Goal: Task Accomplishment & Management: Complete application form

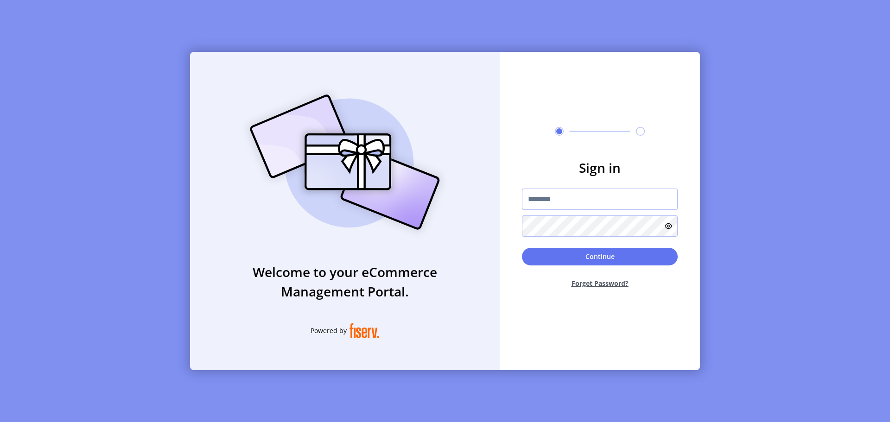
type input "**********"
click at [605, 256] on button "Continue" at bounding box center [600, 257] width 156 height 18
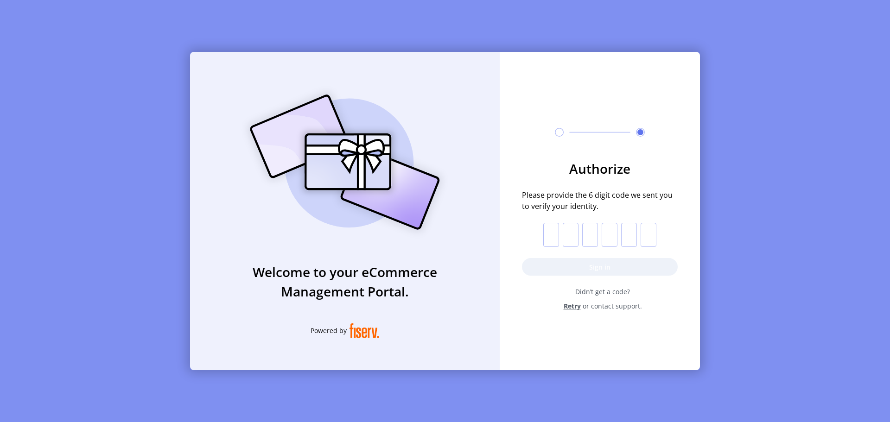
click at [540, 241] on form "Authorize Please provide the 6 digit code we sent you to verify your identity. …" at bounding box center [600, 235] width 200 height 152
click at [548, 237] on input "text" at bounding box center [551, 235] width 16 height 24
paste input "*"
type input "*"
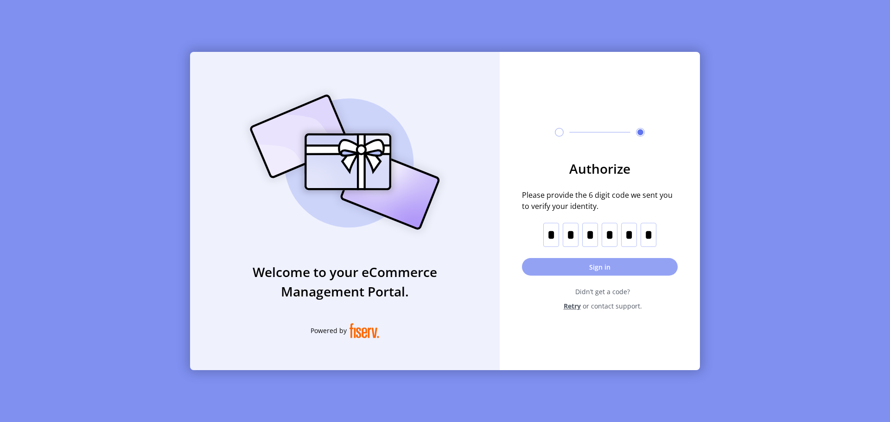
click at [541, 270] on button "Sign in" at bounding box center [600, 267] width 156 height 18
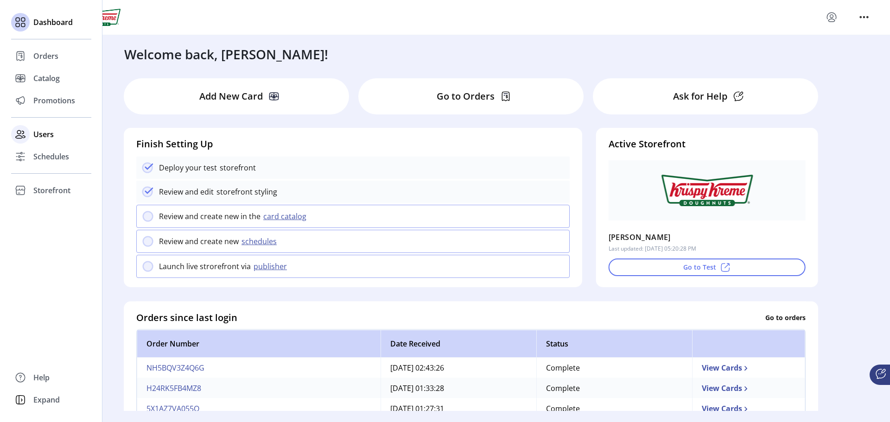
click at [38, 140] on div "Users" at bounding box center [51, 134] width 80 height 22
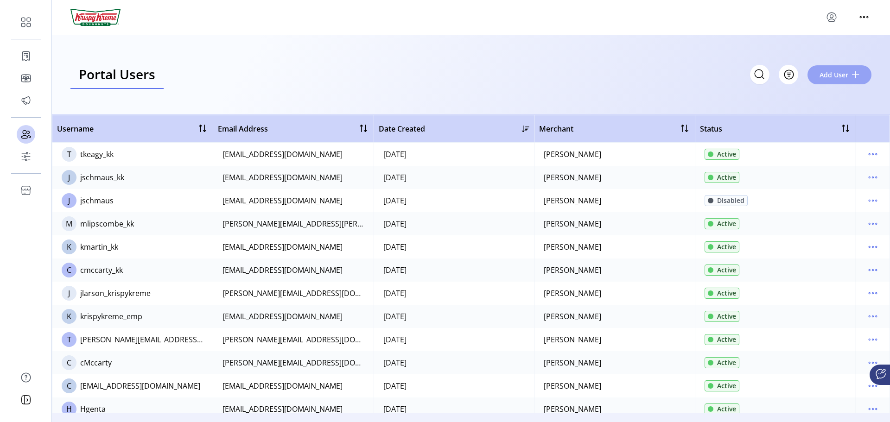
click at [835, 75] on span "Add User" at bounding box center [833, 75] width 29 height 10
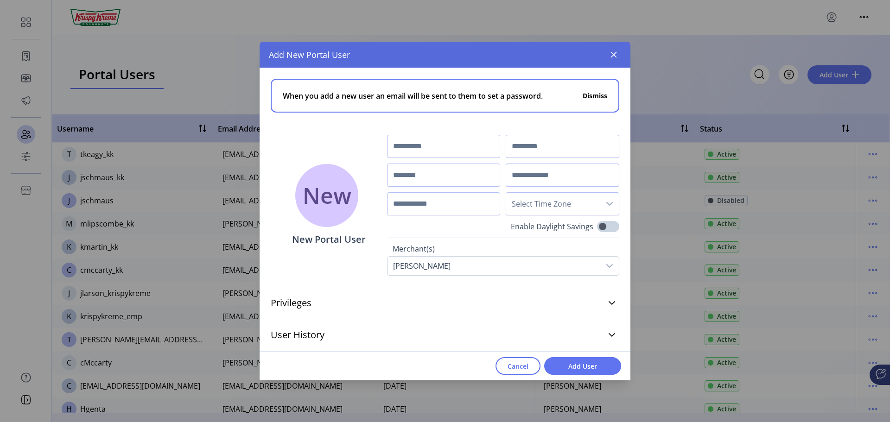
click at [551, 172] on input "text" at bounding box center [563, 175] width 114 height 23
click at [518, 149] on input "text" at bounding box center [563, 146] width 114 height 23
click at [470, 177] on input "text" at bounding box center [444, 175] width 114 height 23
click at [535, 180] on input "text" at bounding box center [563, 175] width 114 height 23
paste input "**********"
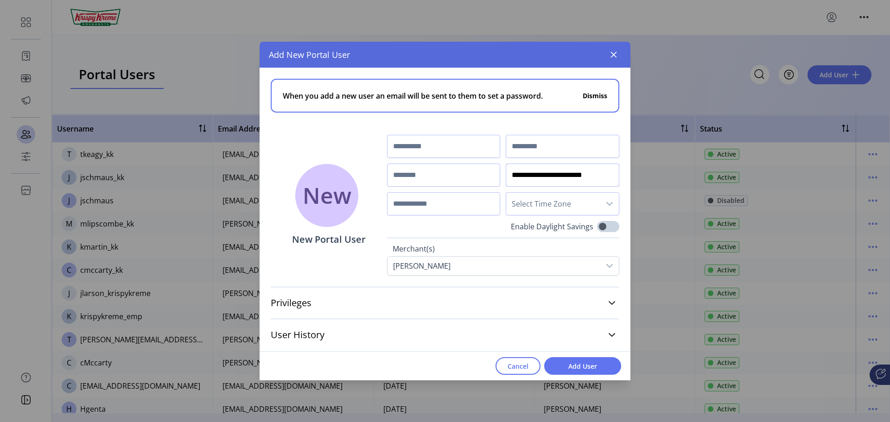
type input "**********"
click at [467, 149] on input "text" at bounding box center [444, 146] width 114 height 23
type input "****"
type input "********"
type input "**********"
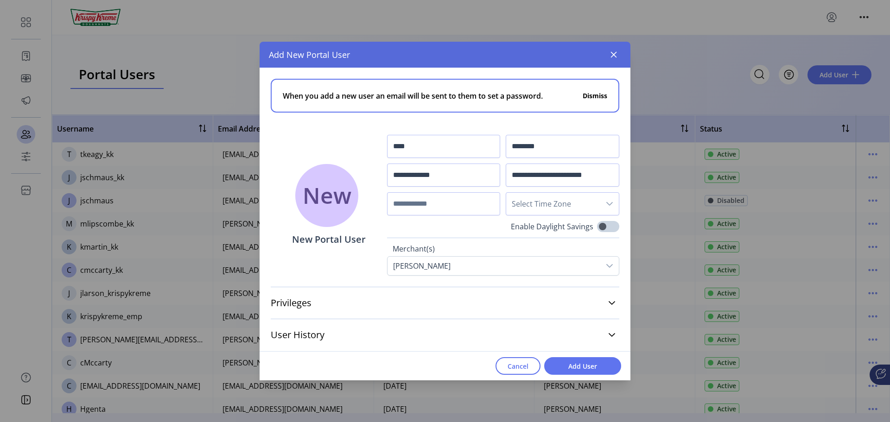
click at [583, 207] on span "Select Time Zone" at bounding box center [553, 204] width 94 height 22
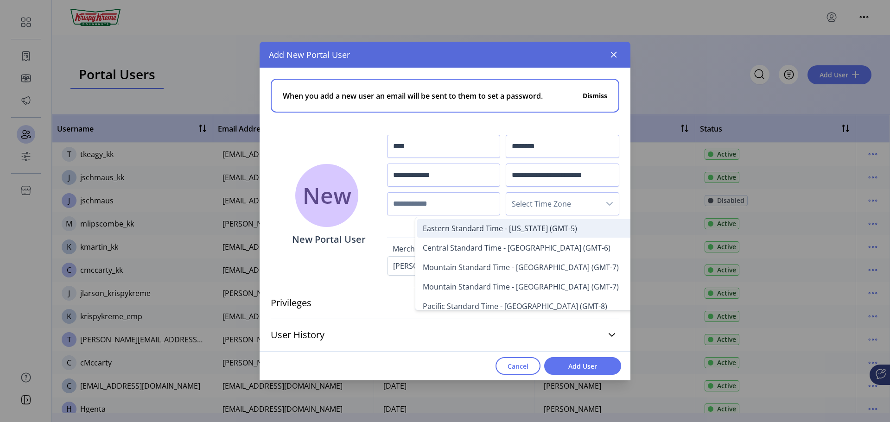
click at [521, 233] on span "Eastern Standard Time - [US_STATE] (GMT-5)" at bounding box center [500, 228] width 154 height 10
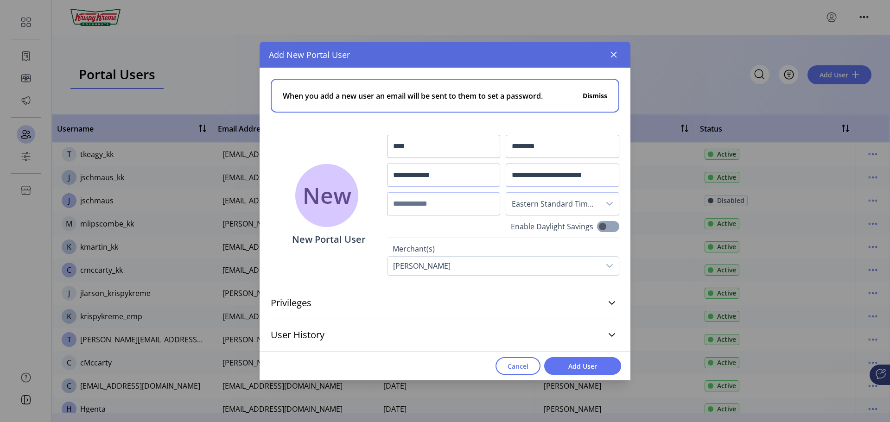
click at [606, 228] on span at bounding box center [608, 226] width 22 height 11
click at [611, 301] on icon at bounding box center [611, 302] width 7 height 7
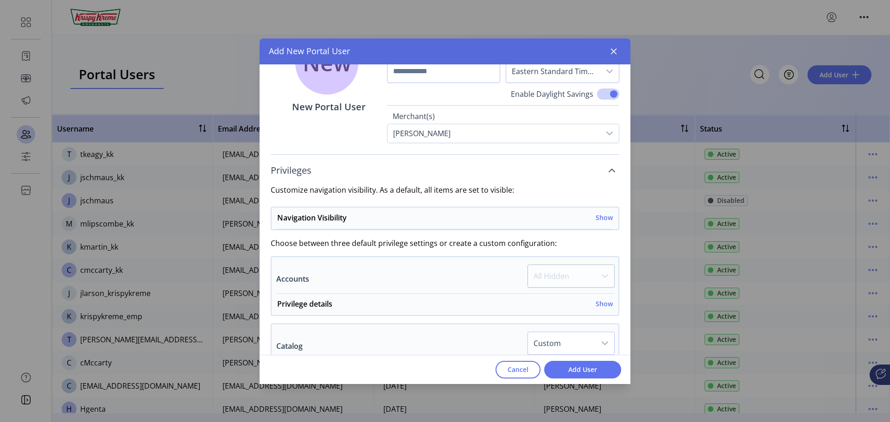
scroll to position [139, 0]
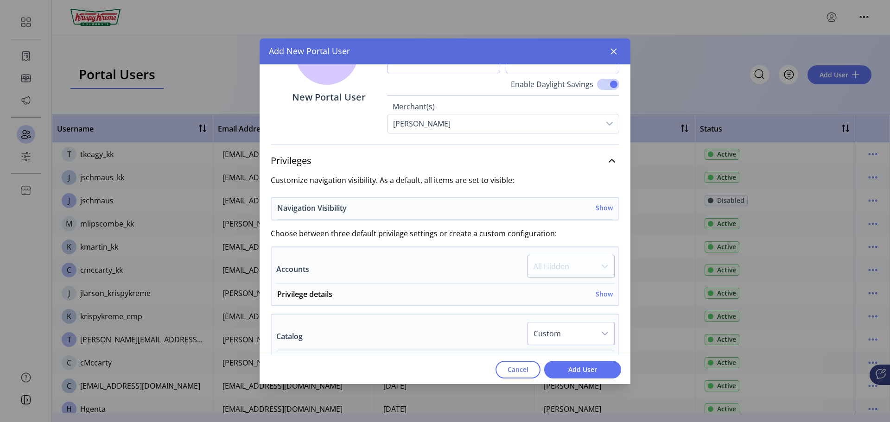
click at [606, 211] on h6 "Show" at bounding box center [603, 208] width 17 height 10
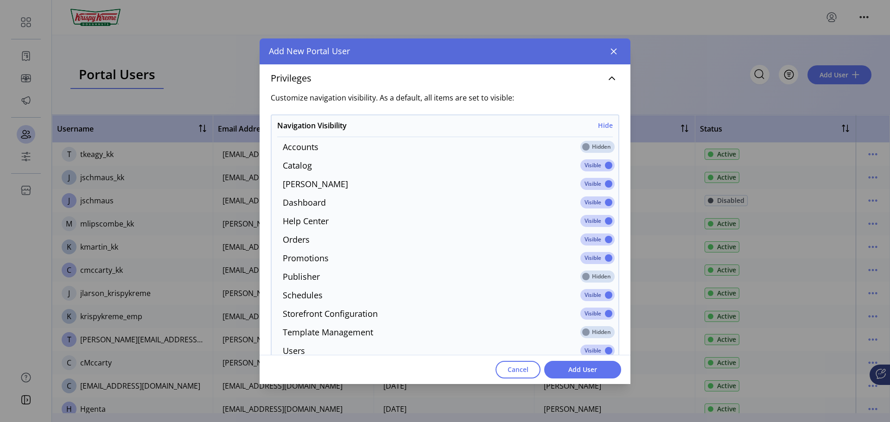
scroll to position [232, 0]
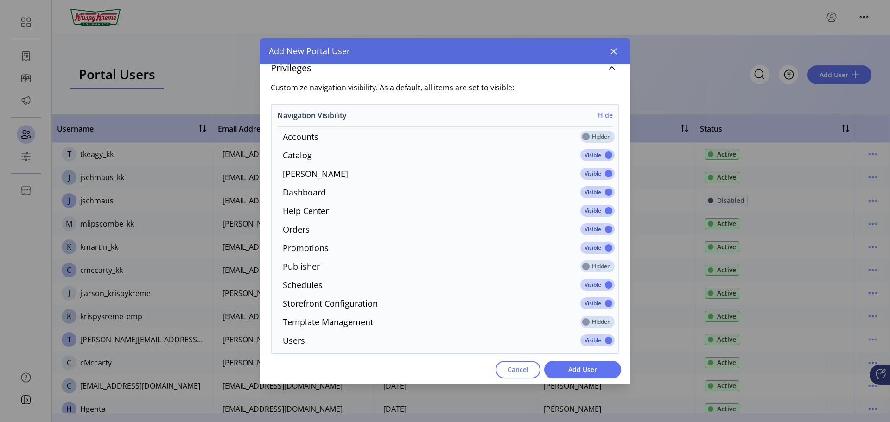
click at [598, 118] on h6 "Hide" at bounding box center [605, 115] width 15 height 10
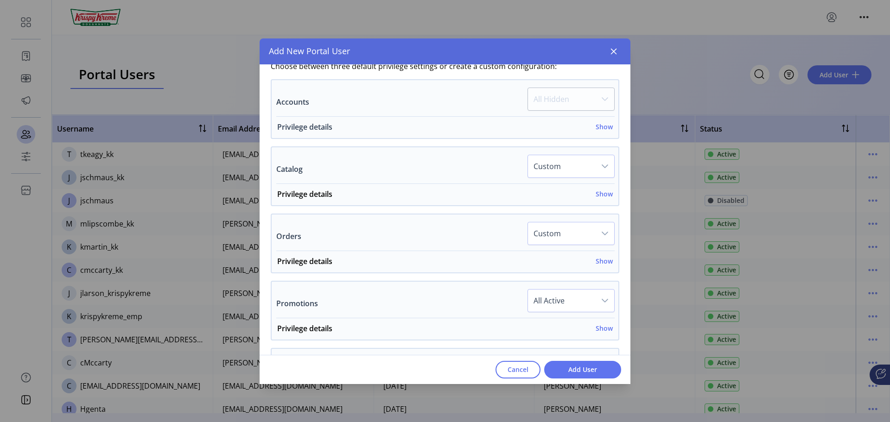
scroll to position [324, 0]
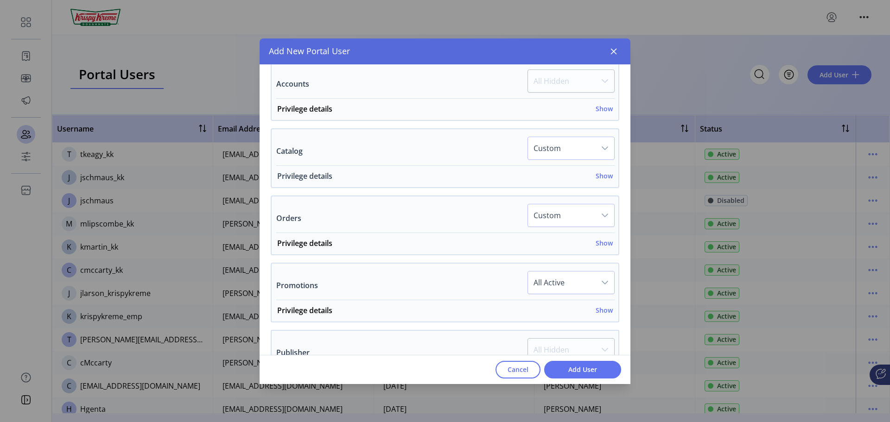
click at [604, 179] on h6 "Show" at bounding box center [603, 176] width 17 height 10
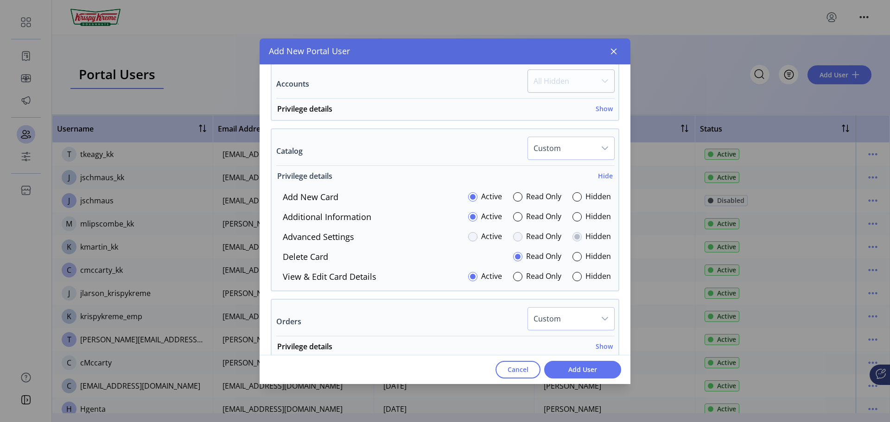
click at [599, 177] on h6 "Hide" at bounding box center [605, 176] width 15 height 10
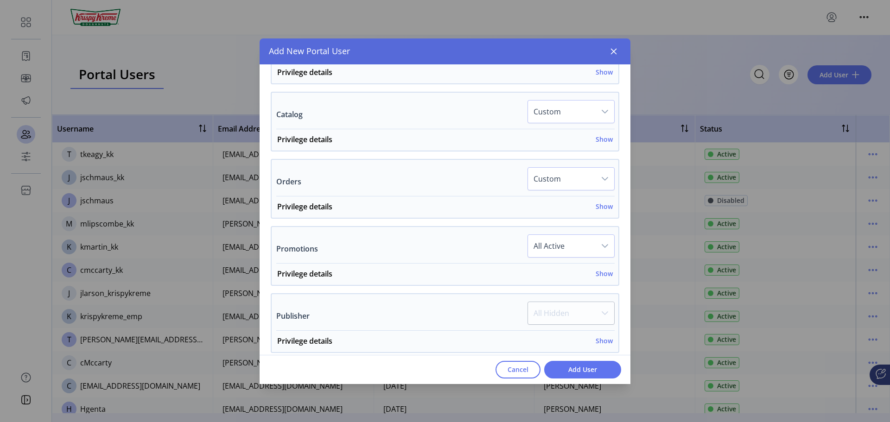
scroll to position [417, 0]
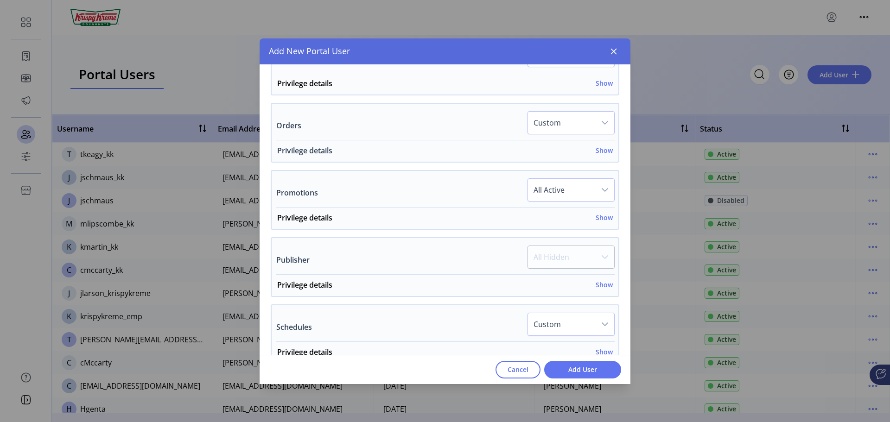
click at [602, 154] on h6 "Show" at bounding box center [603, 151] width 17 height 10
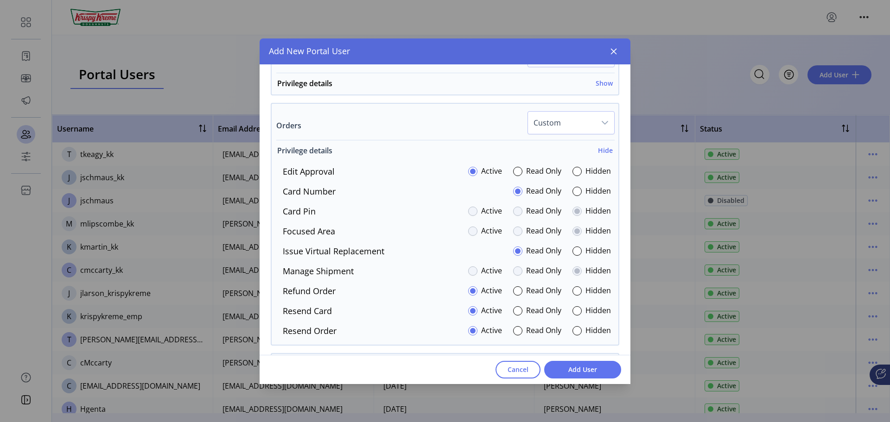
click at [605, 153] on h6 "Hide" at bounding box center [605, 151] width 15 height 10
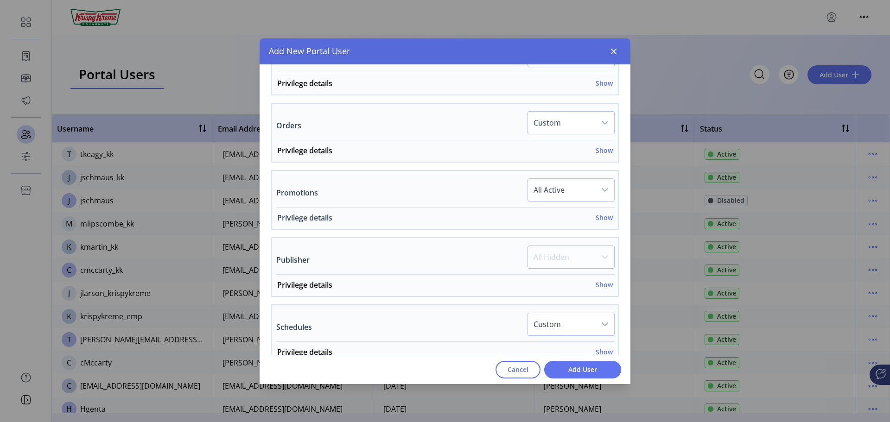
click at [595, 217] on h6 "Show" at bounding box center [603, 218] width 17 height 10
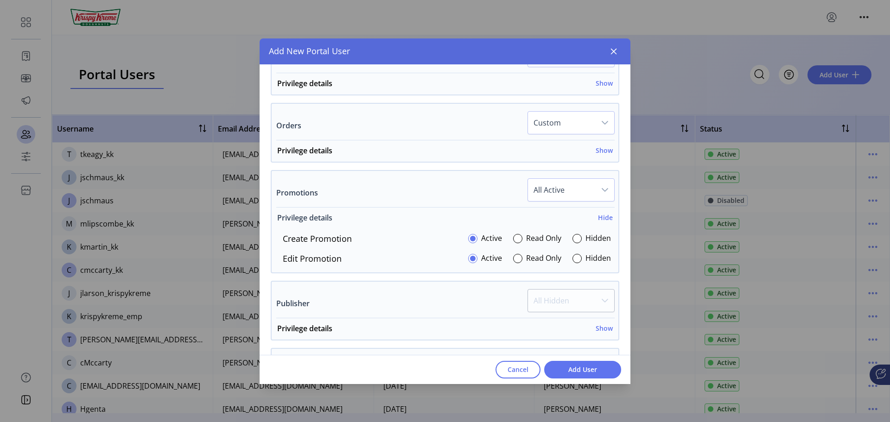
click at [598, 217] on h6 "Hide" at bounding box center [605, 218] width 15 height 10
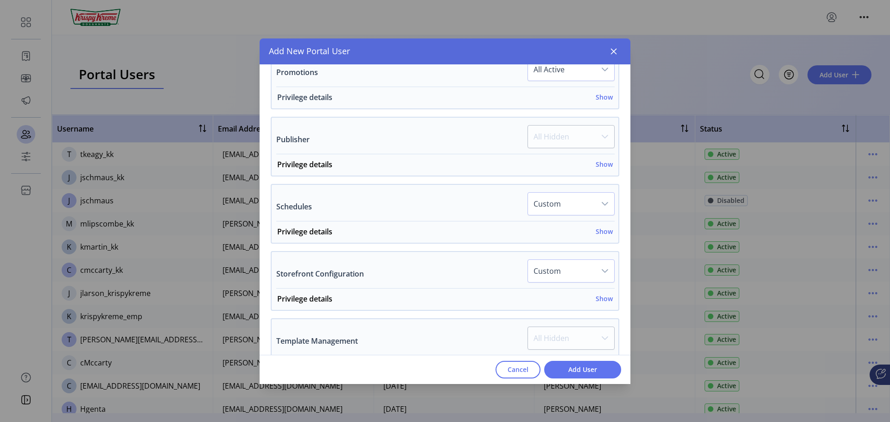
scroll to position [556, 0]
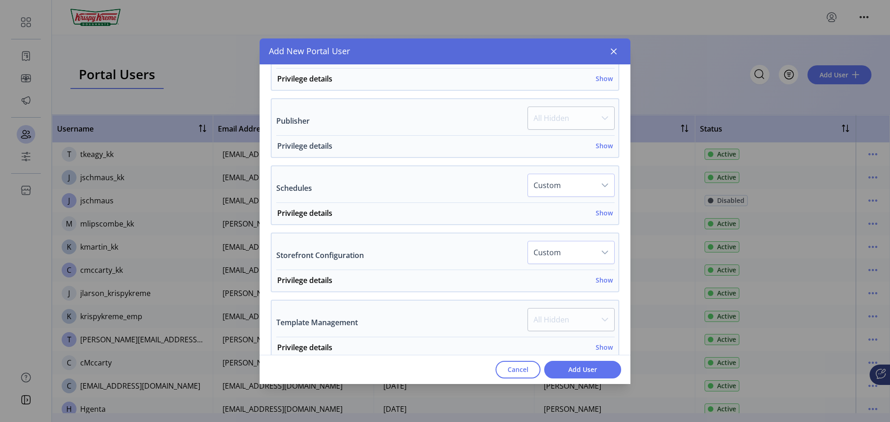
click at [601, 152] on div "Privilege details Show" at bounding box center [445, 148] width 336 height 17
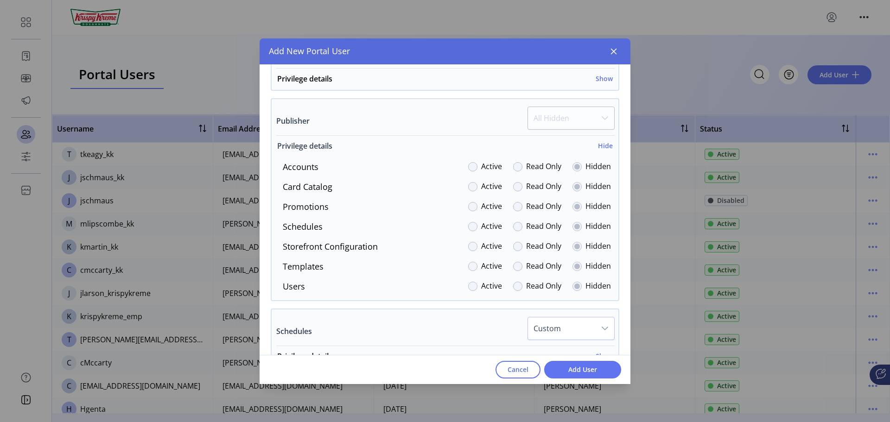
click at [600, 146] on h6 "Hide" at bounding box center [605, 146] width 15 height 10
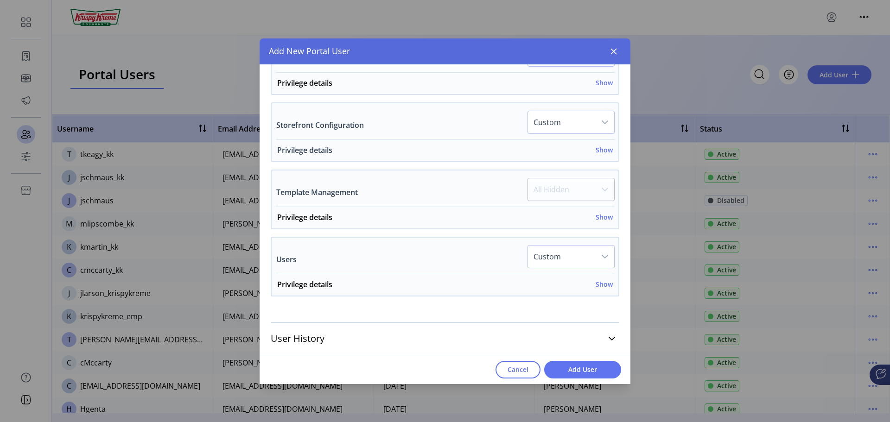
scroll to position [640, 0]
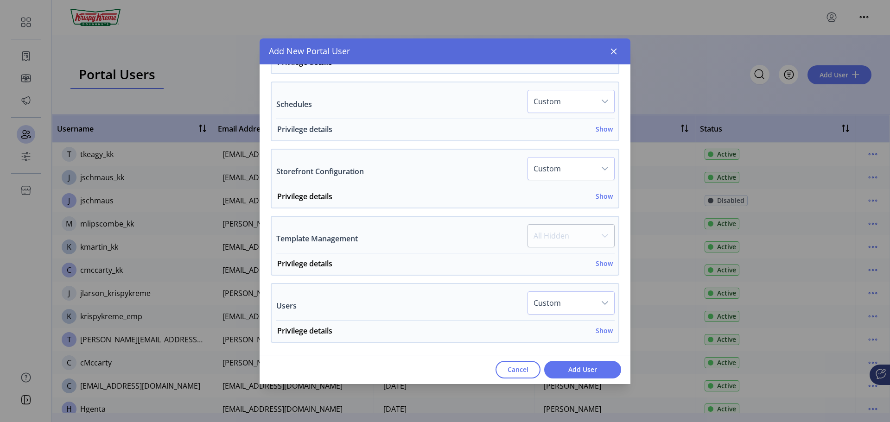
click at [602, 132] on h6 "Show" at bounding box center [603, 129] width 17 height 10
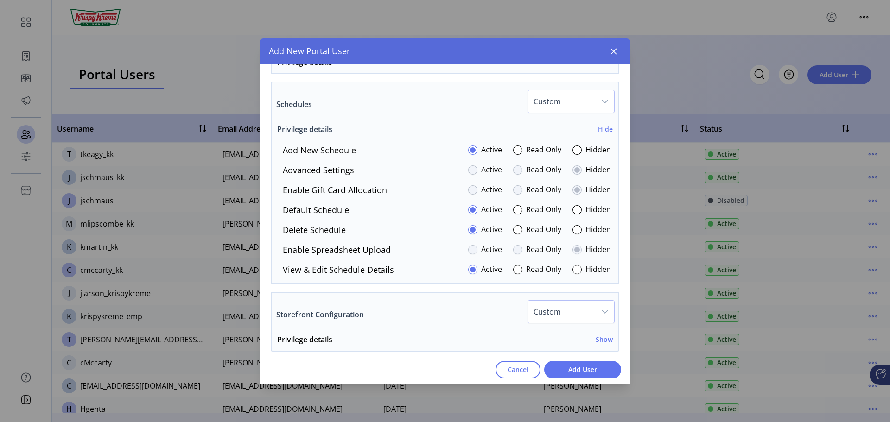
click at [604, 130] on h6 "Hide" at bounding box center [605, 129] width 15 height 10
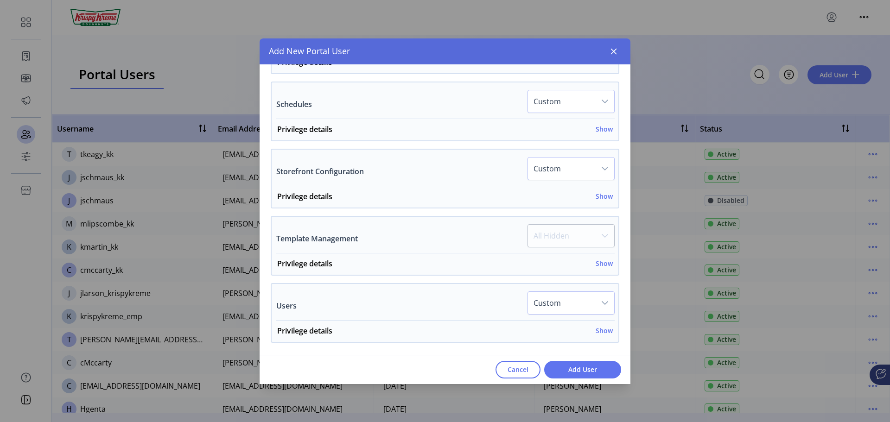
scroll to position [686, 0]
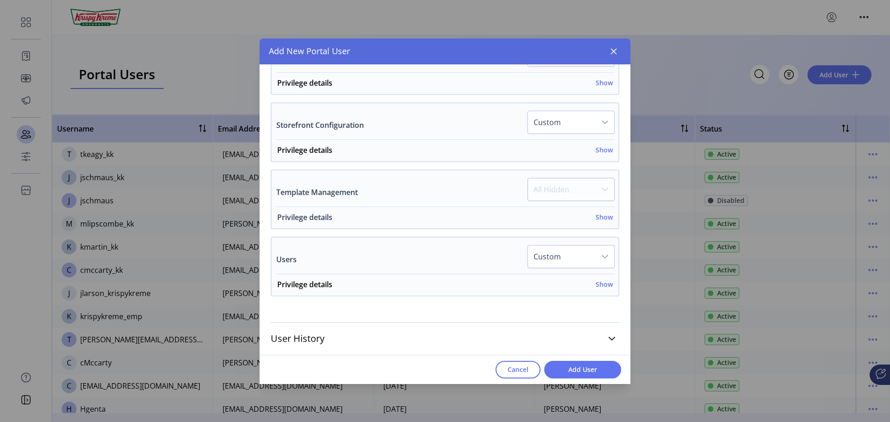
click at [601, 218] on h6 "Show" at bounding box center [603, 217] width 17 height 10
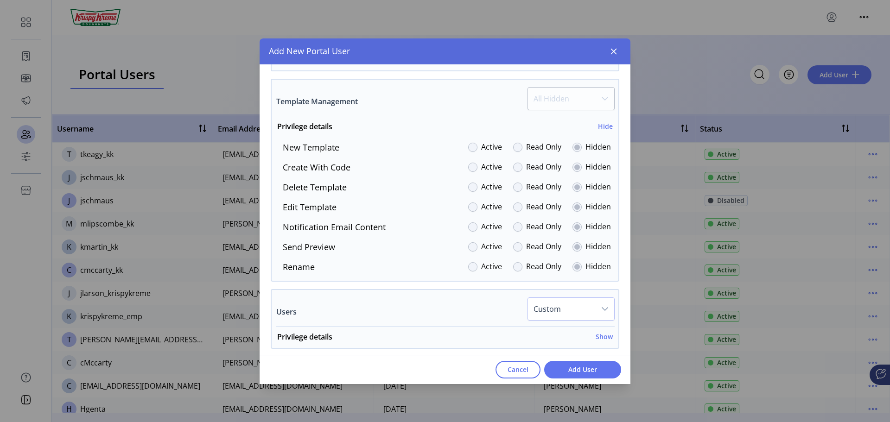
scroll to position [779, 0]
click at [601, 125] on h6 "Hide" at bounding box center [605, 125] width 15 height 10
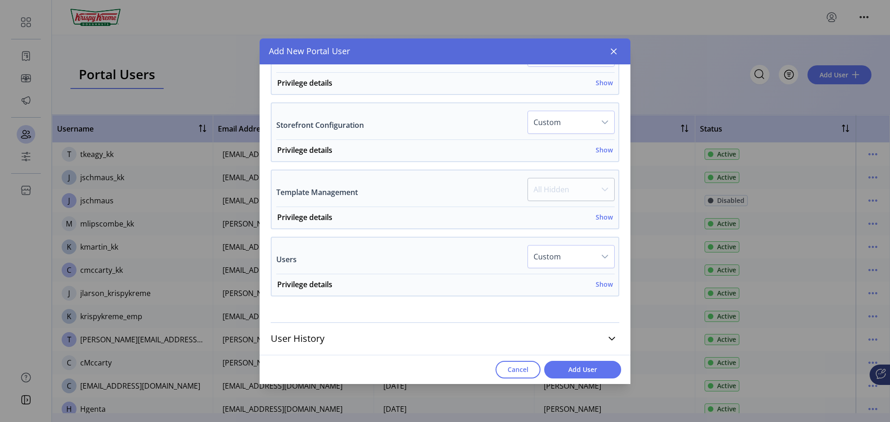
scroll to position [686, 0]
click at [598, 290] on div "Privilege details Show" at bounding box center [445, 287] width 336 height 17
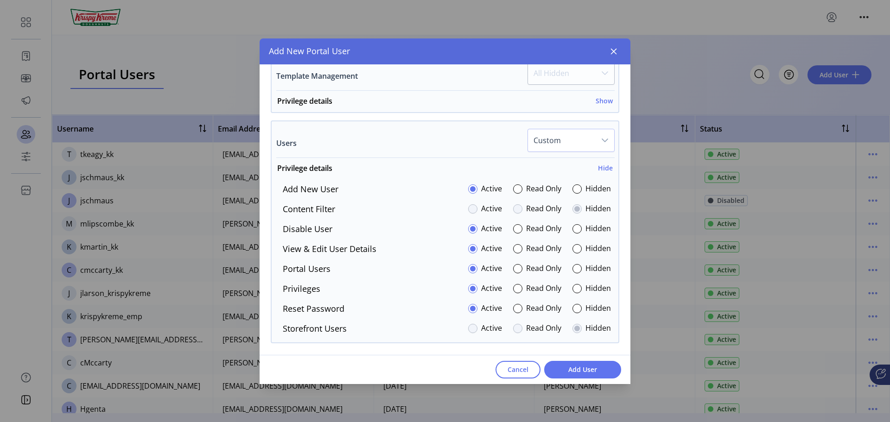
scroll to position [849, 0]
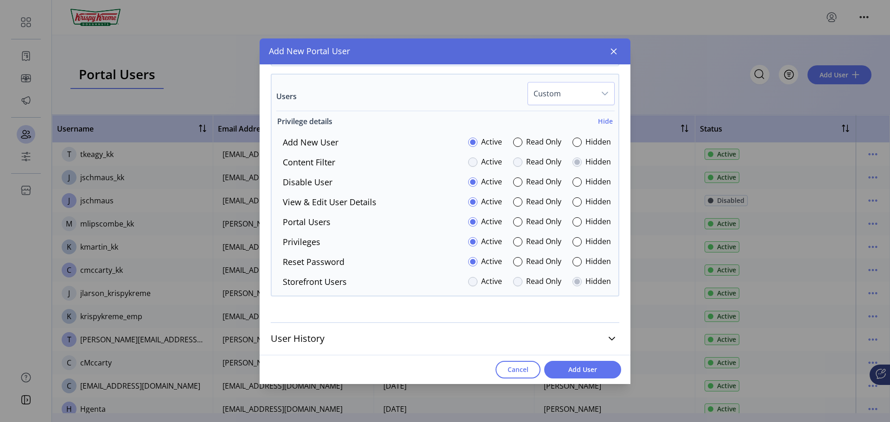
click at [598, 120] on h6 "Hide" at bounding box center [605, 121] width 15 height 10
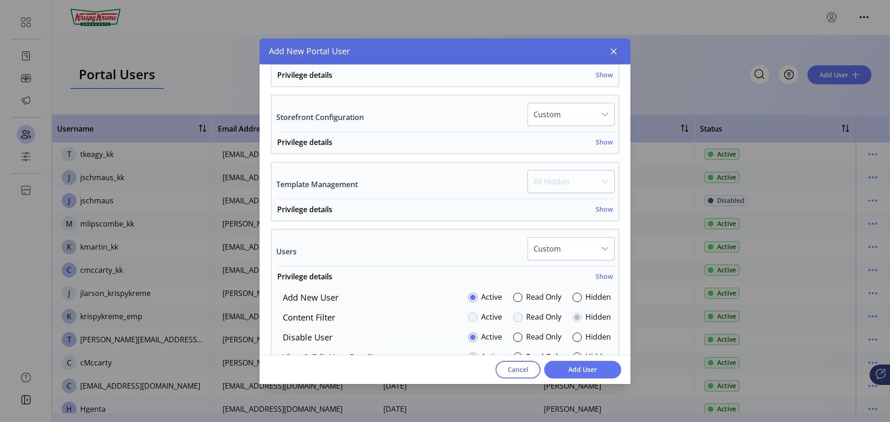
scroll to position [686, 0]
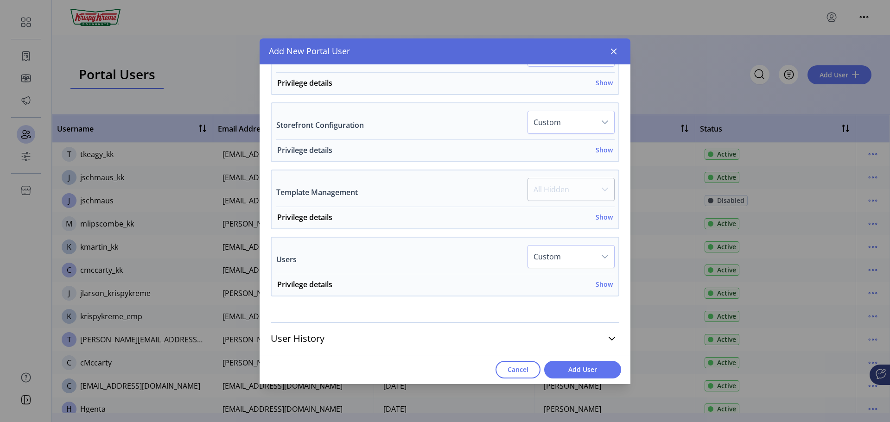
click at [602, 155] on div "Privilege details Show" at bounding box center [445, 153] width 336 height 17
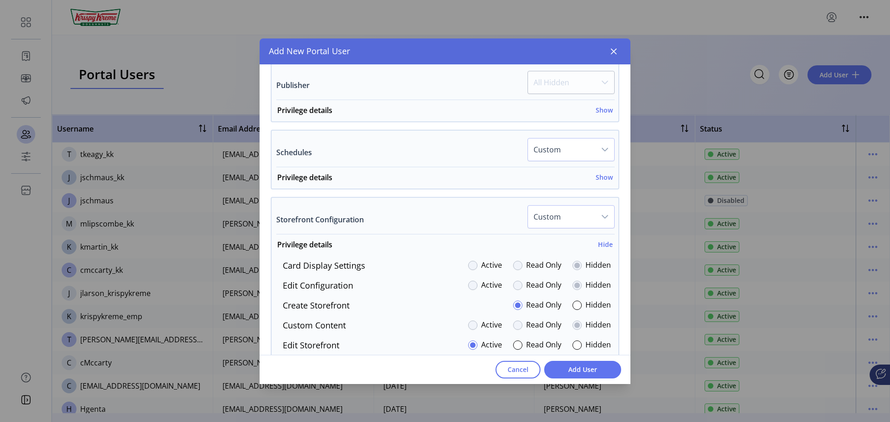
scroll to position [594, 0]
click at [598, 244] on h6 "Hide" at bounding box center [605, 243] width 15 height 10
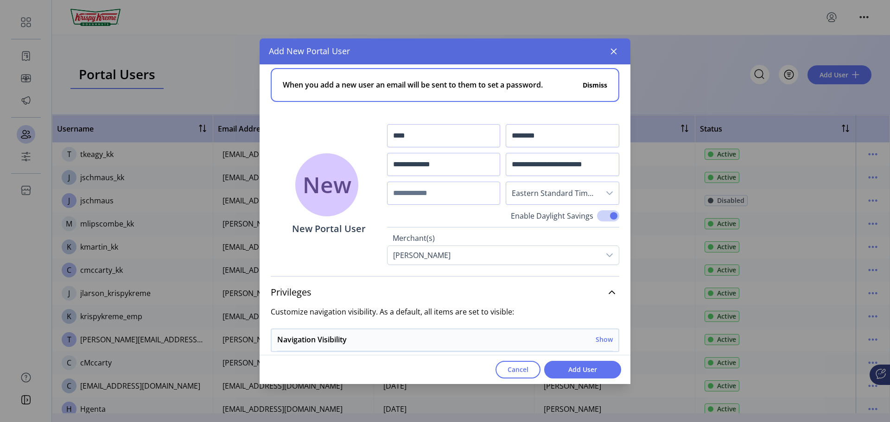
scroll to position [0, 0]
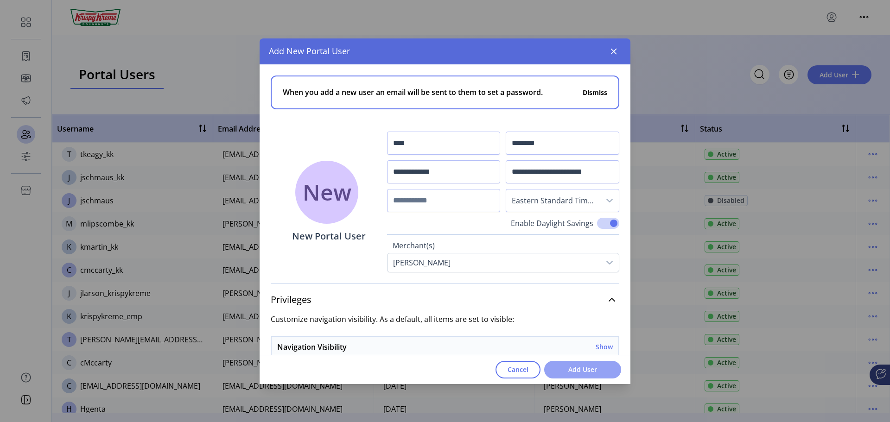
click at [602, 372] on span "Add User" at bounding box center [582, 370] width 53 height 10
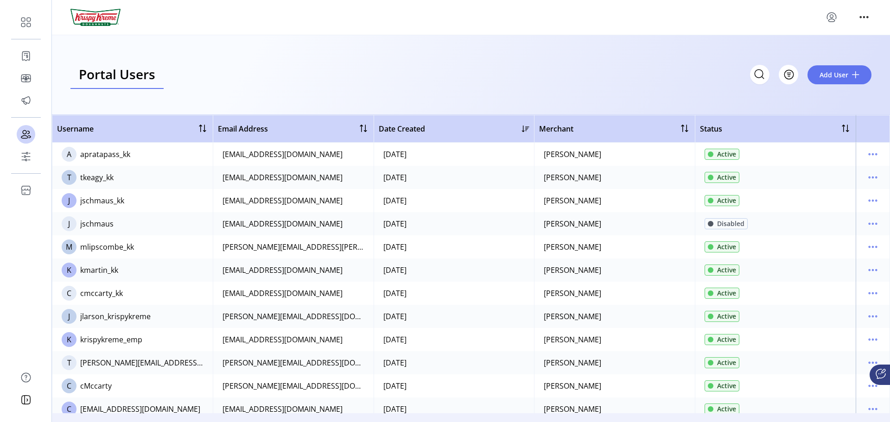
click at [834, 19] on icon "menu" at bounding box center [831, 17] width 15 height 15
click at [798, 56] on span "Sign Out" at bounding box center [798, 53] width 70 height 7
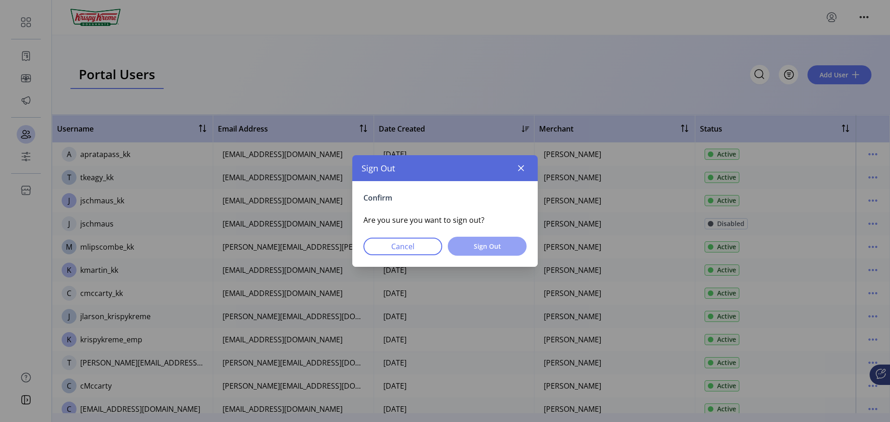
click at [483, 249] on span "Sign Out" at bounding box center [487, 246] width 55 height 10
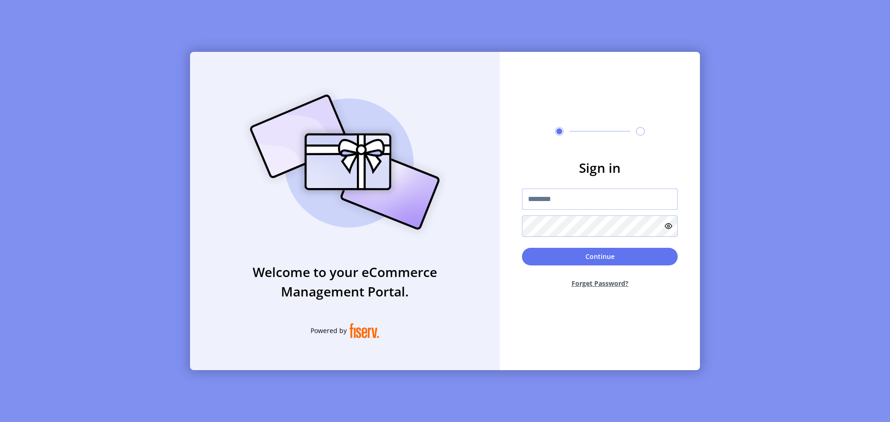
type input "**********"
